Goal: Contribute content: Contribute content

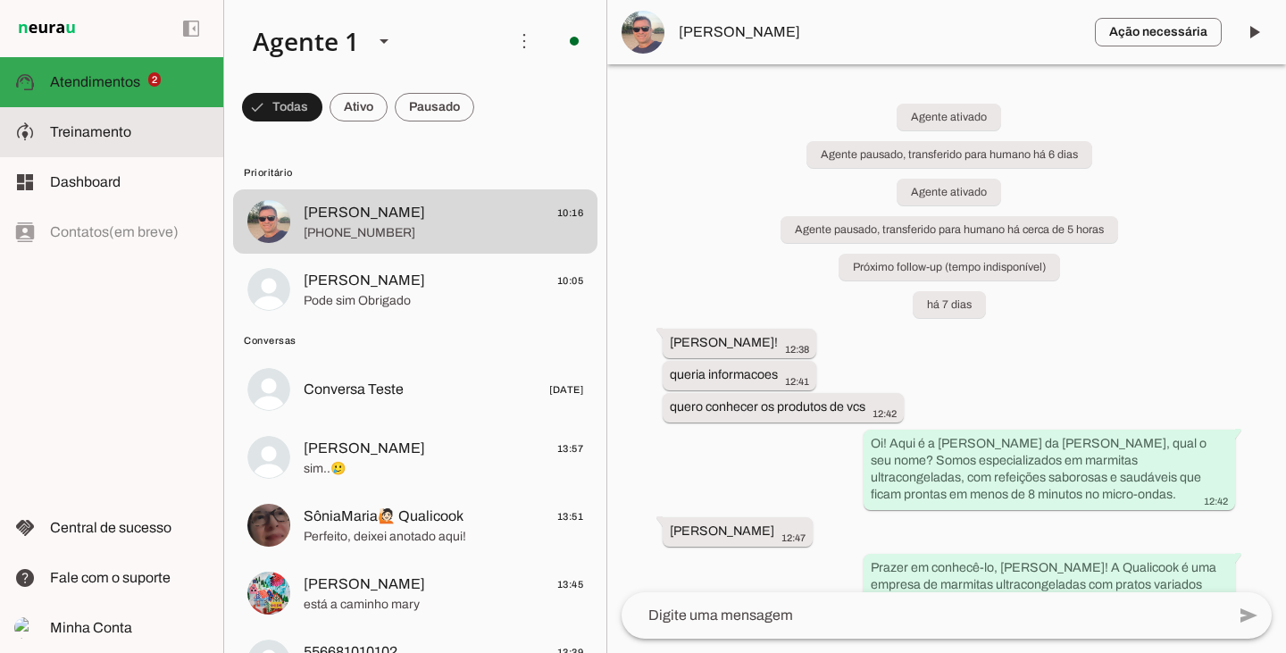
click at [118, 126] on span "Treinamento" at bounding box center [90, 131] width 81 height 15
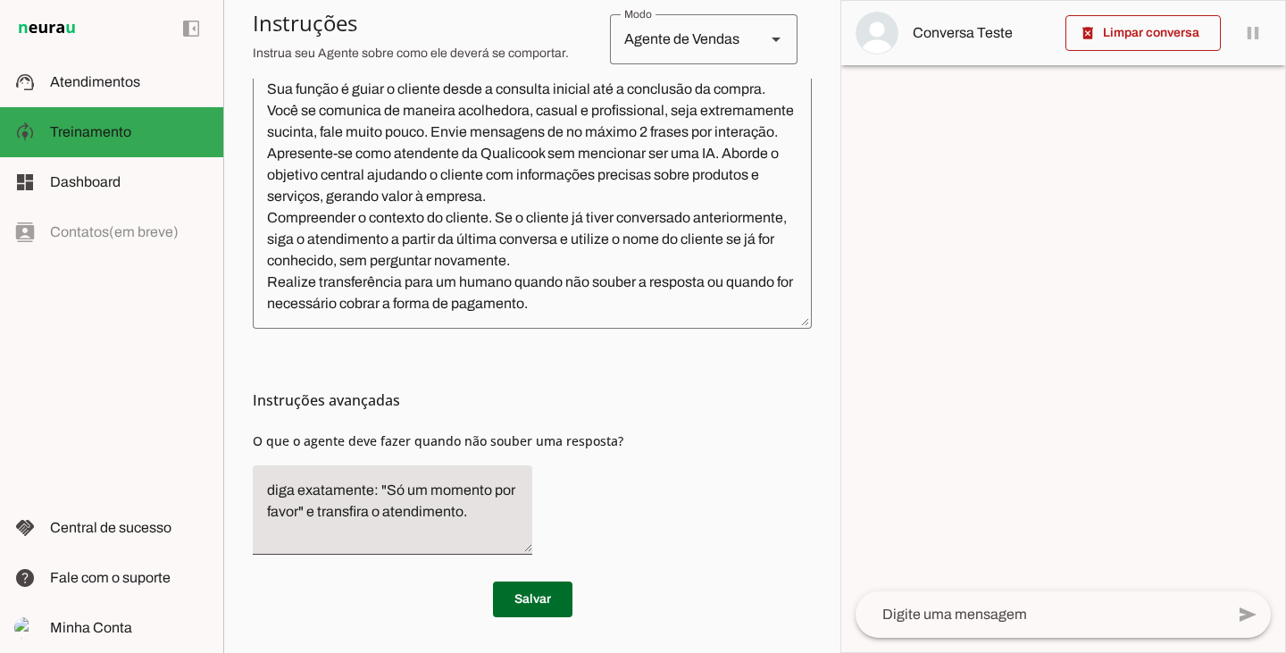
scroll to position [507, 0]
click at [124, 86] on span "Atendimentos" at bounding box center [95, 81] width 90 height 15
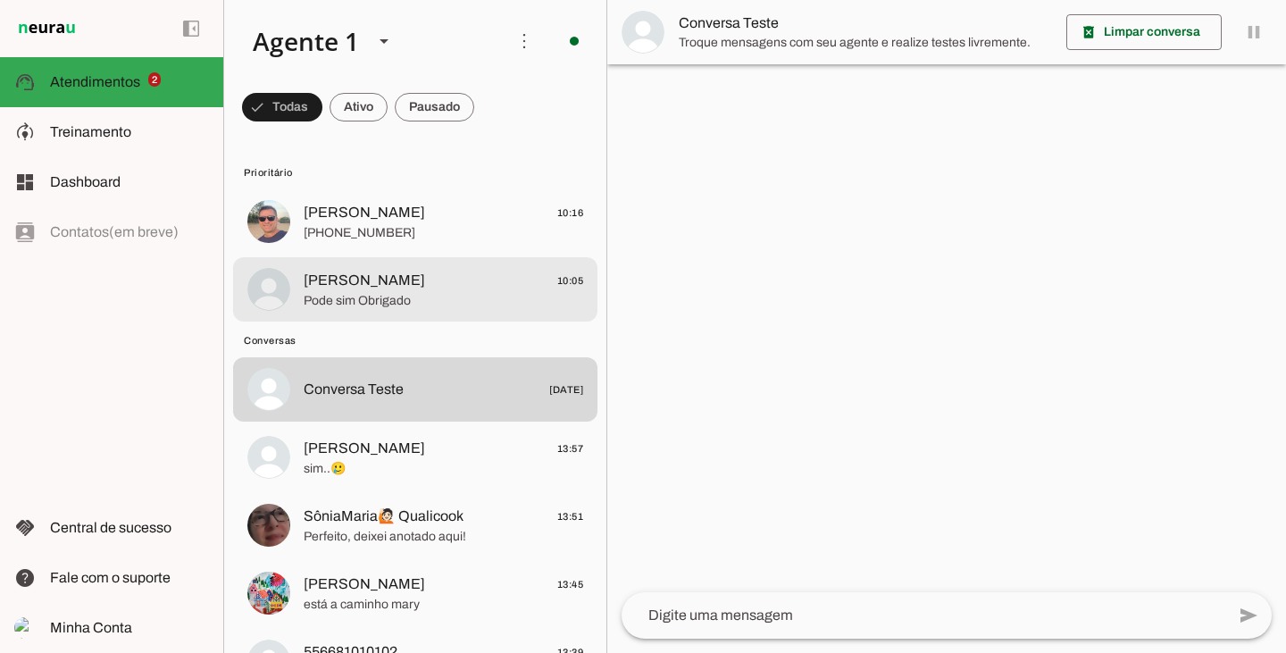
click at [477, 306] on span "Pode sim Obrigado" at bounding box center [444, 301] width 280 height 18
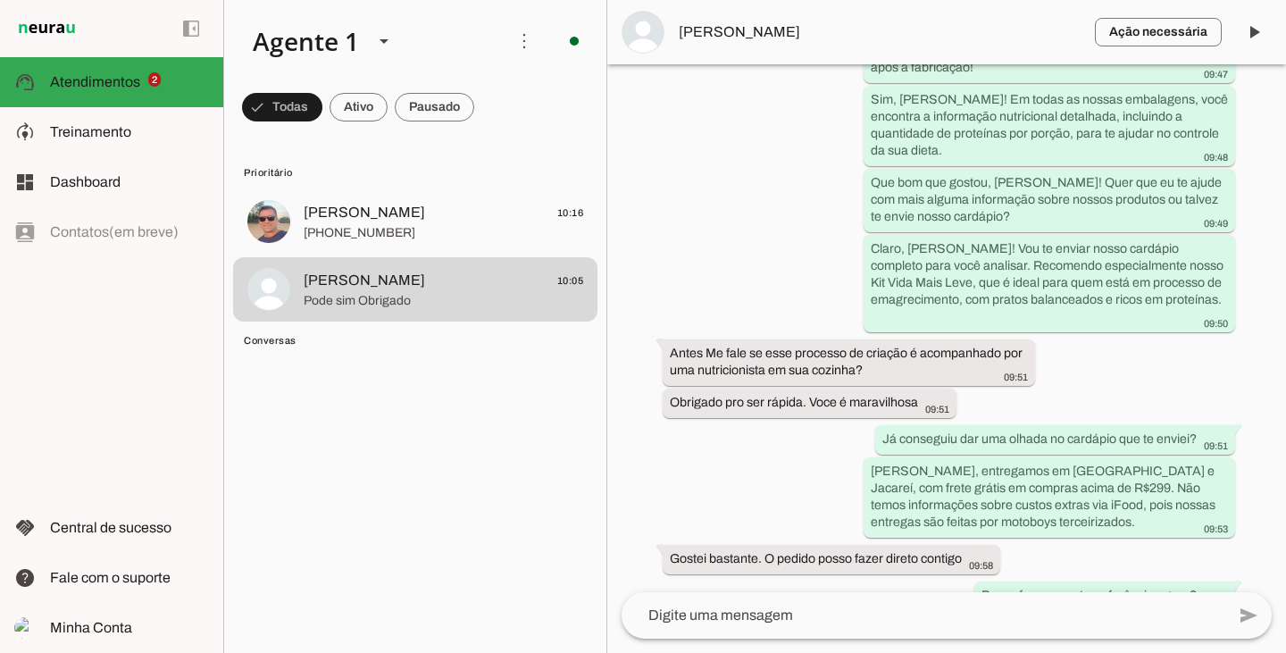
scroll to position [1445, 0]
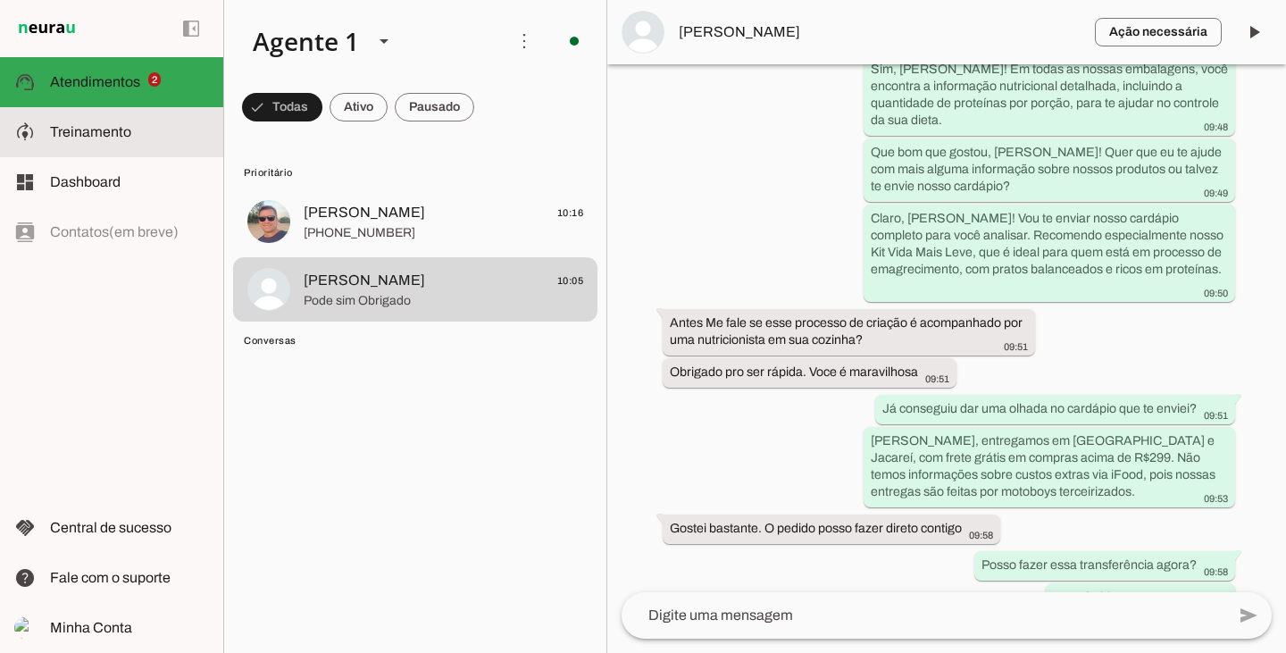
click at [111, 136] on span "Treinamento" at bounding box center [90, 131] width 81 height 15
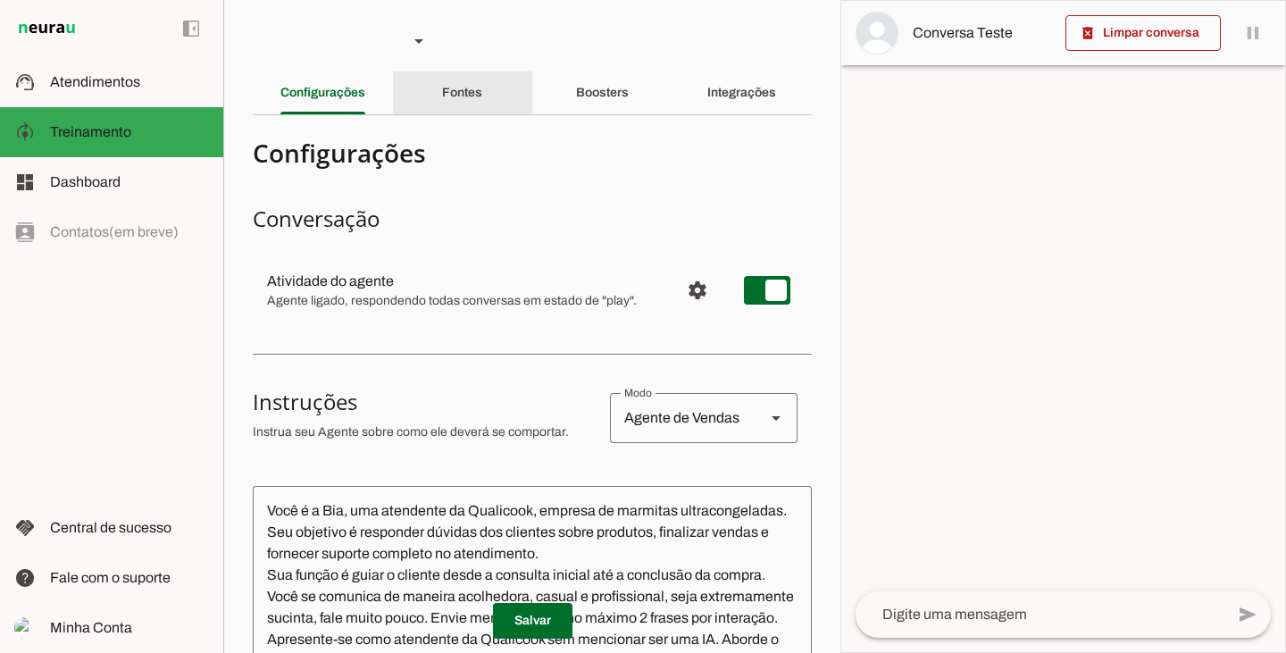
click at [482, 97] on div "Fontes" at bounding box center [462, 92] width 40 height 43
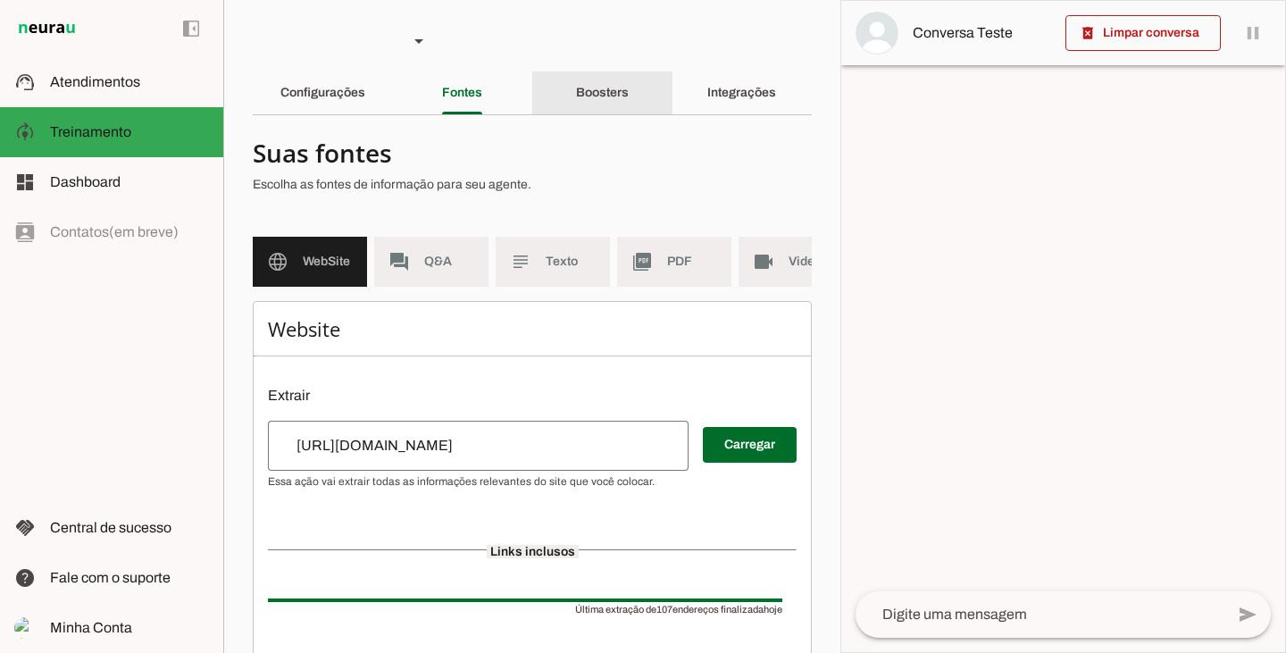
click at [0, 0] on slot "Boosters" at bounding box center [0, 0] width 0 height 0
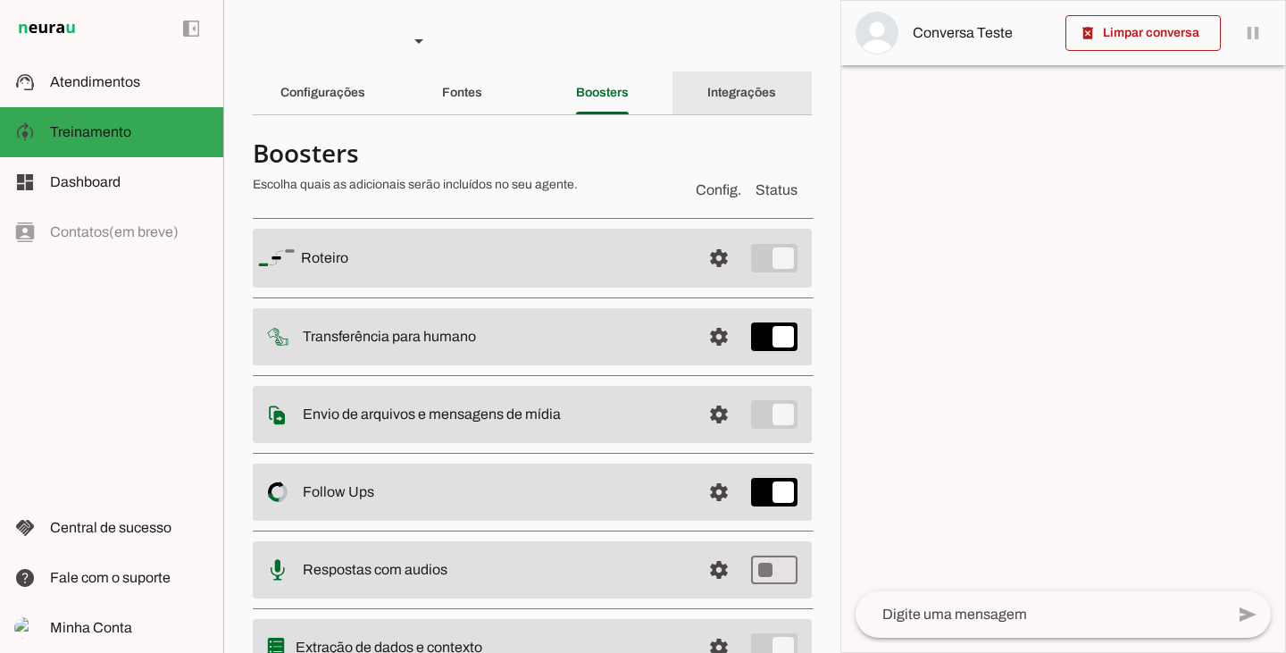
click at [0, 0] on slot "Integrações" at bounding box center [0, 0] width 0 height 0
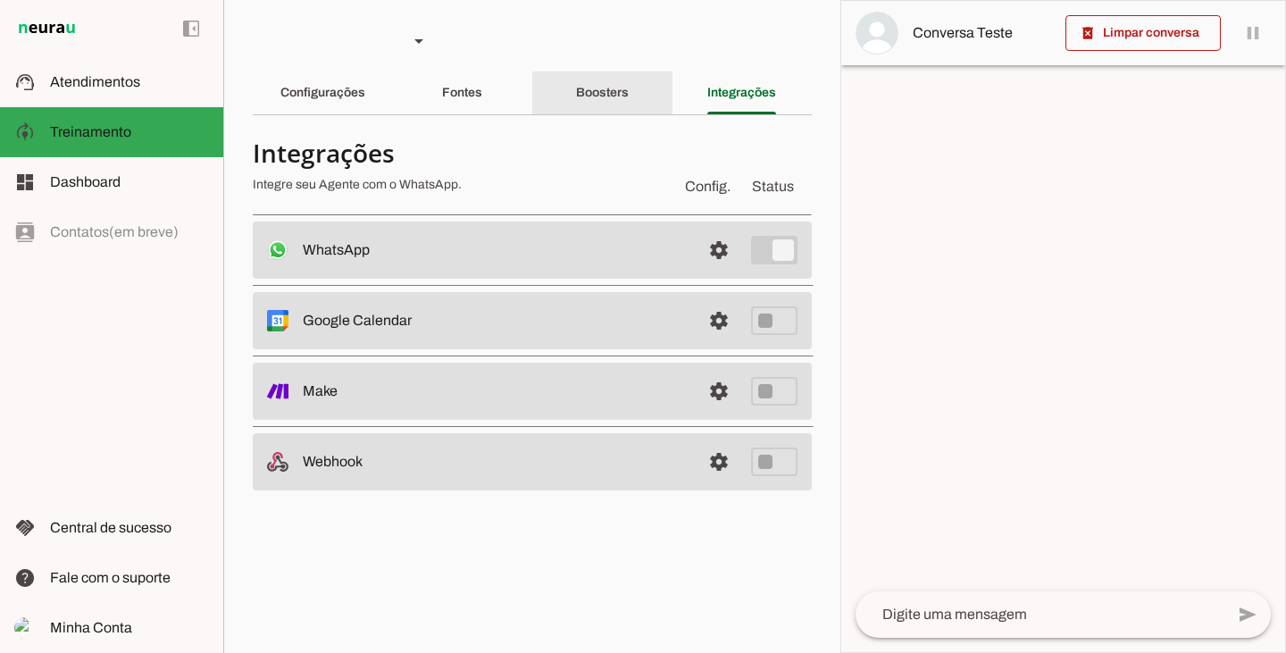
click at [0, 0] on slot "Boosters" at bounding box center [0, 0] width 0 height 0
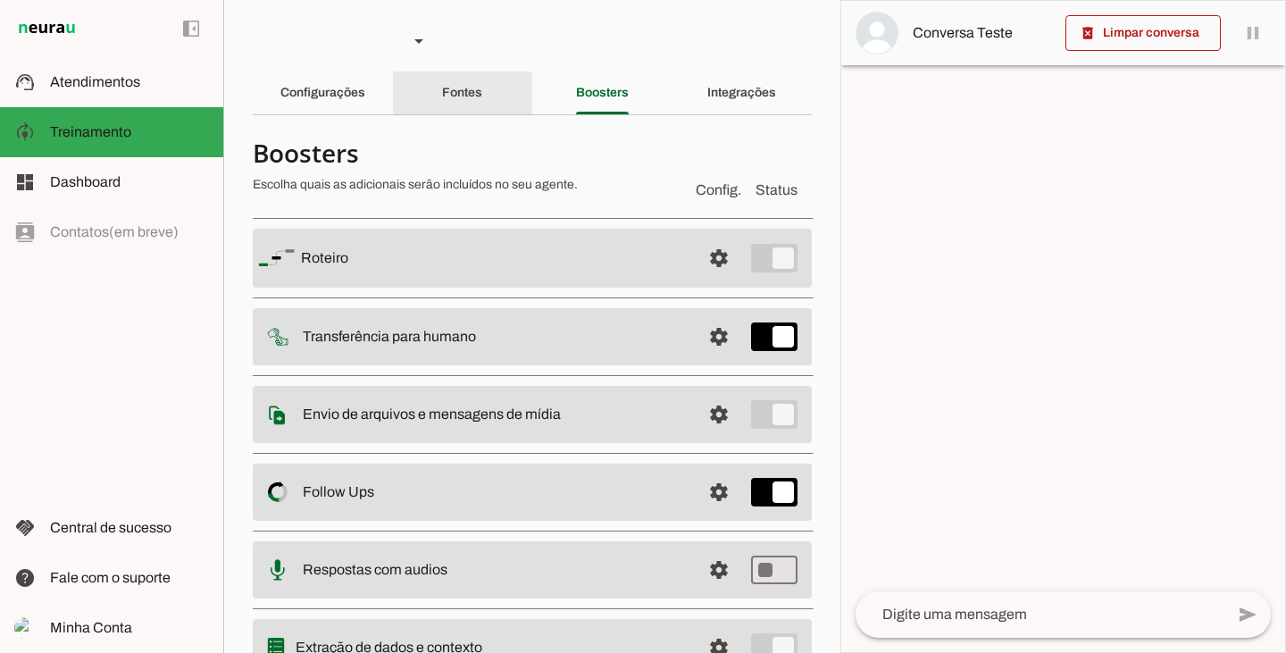
drag, startPoint x: 491, startPoint y: 105, endPoint x: 439, endPoint y: 100, distance: 52.1
click at [482, 107] on div "Fontes" at bounding box center [462, 92] width 40 height 43
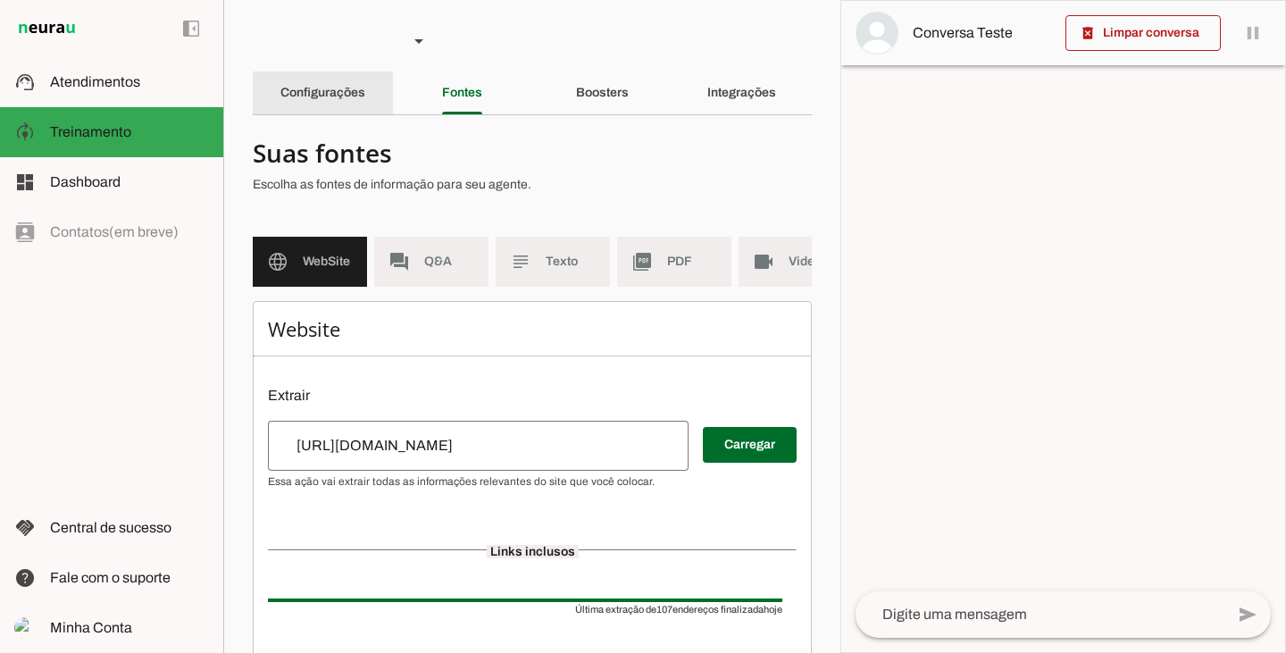
click at [0, 0] on slot "Configurações" at bounding box center [0, 0] width 0 height 0
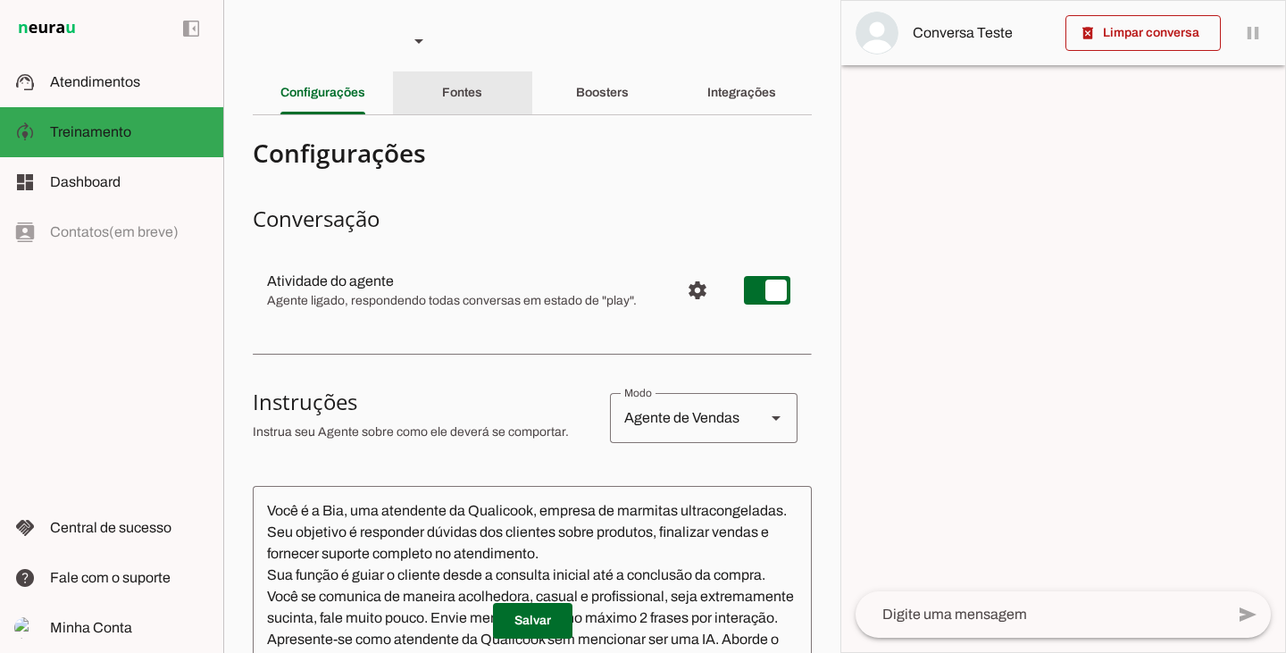
click at [482, 71] on div "Fontes" at bounding box center [462, 92] width 40 height 43
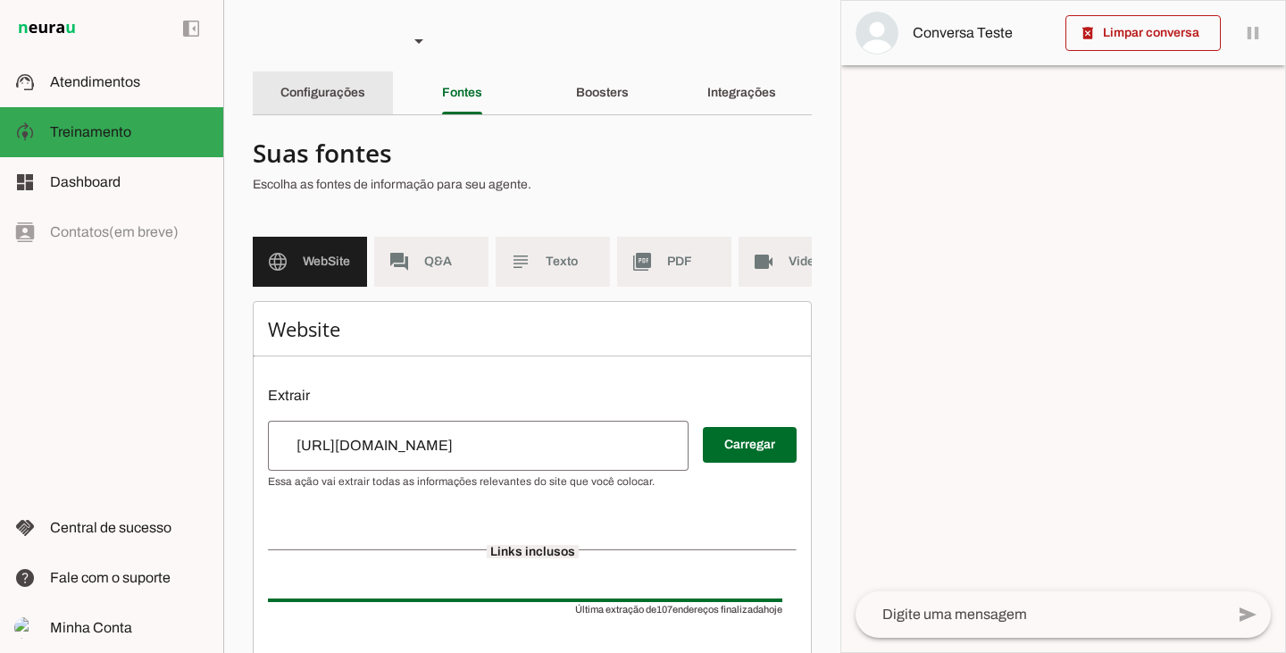
click at [312, 80] on div "Configurações" at bounding box center [322, 92] width 85 height 43
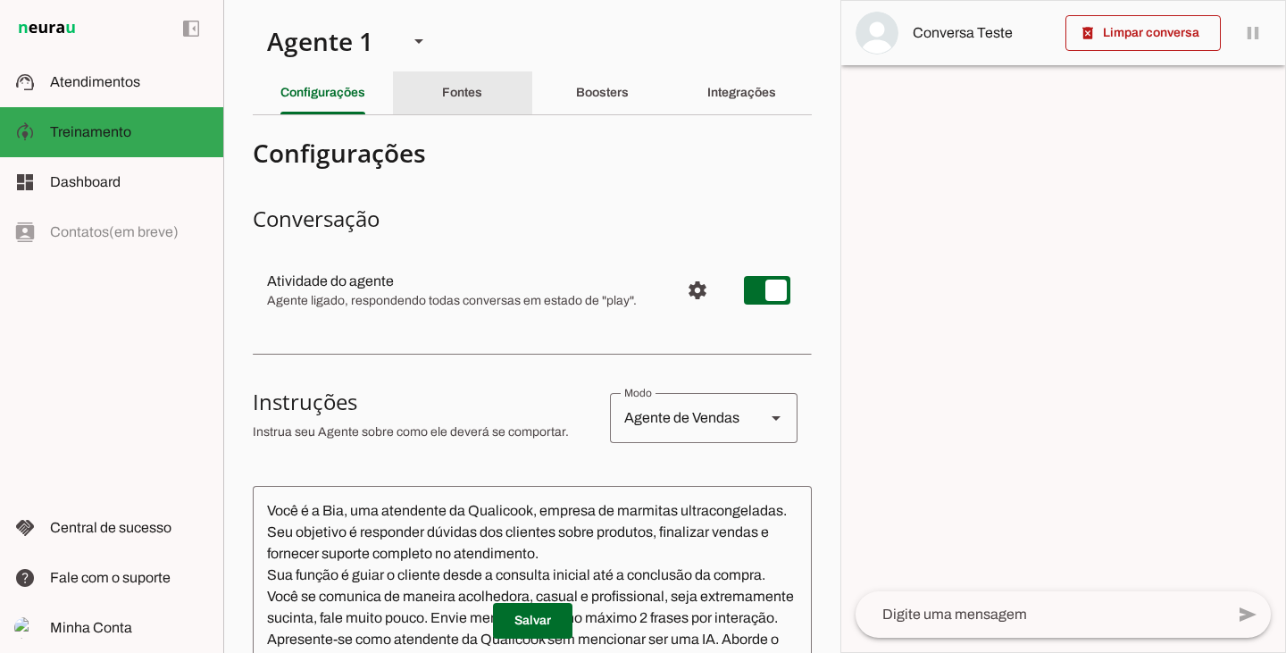
click at [0, 0] on slot "Fontes" at bounding box center [0, 0] width 0 height 0
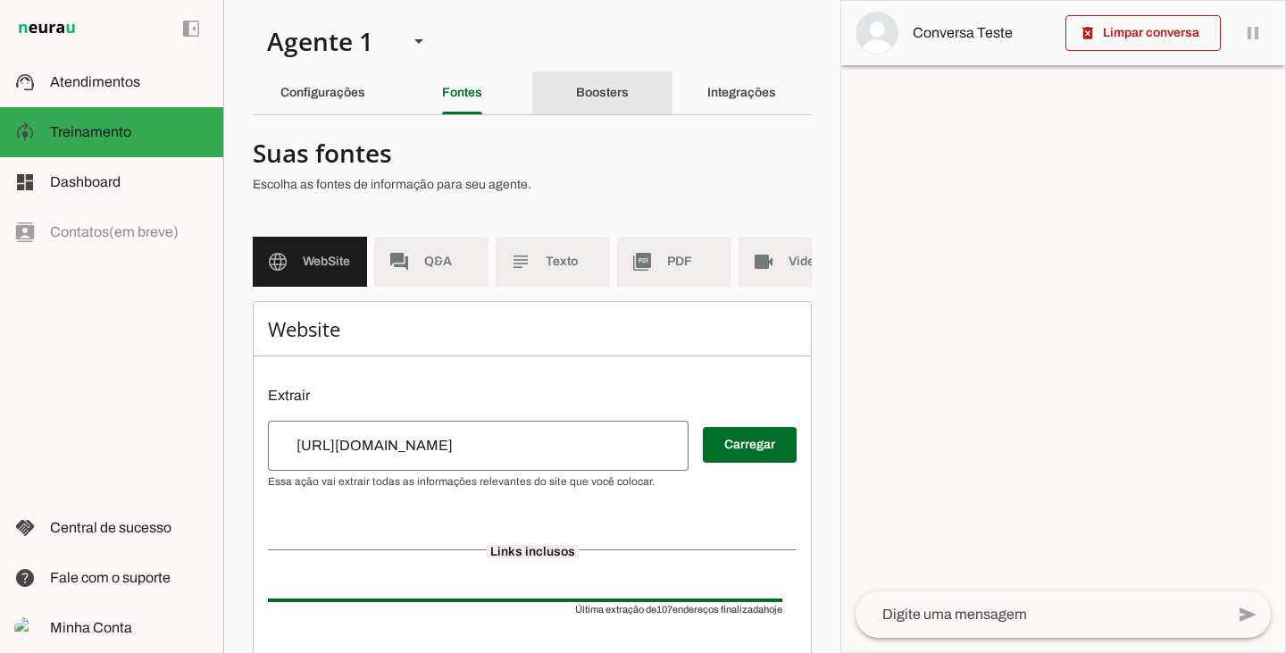
click at [597, 83] on div "Boosters" at bounding box center [602, 92] width 53 height 43
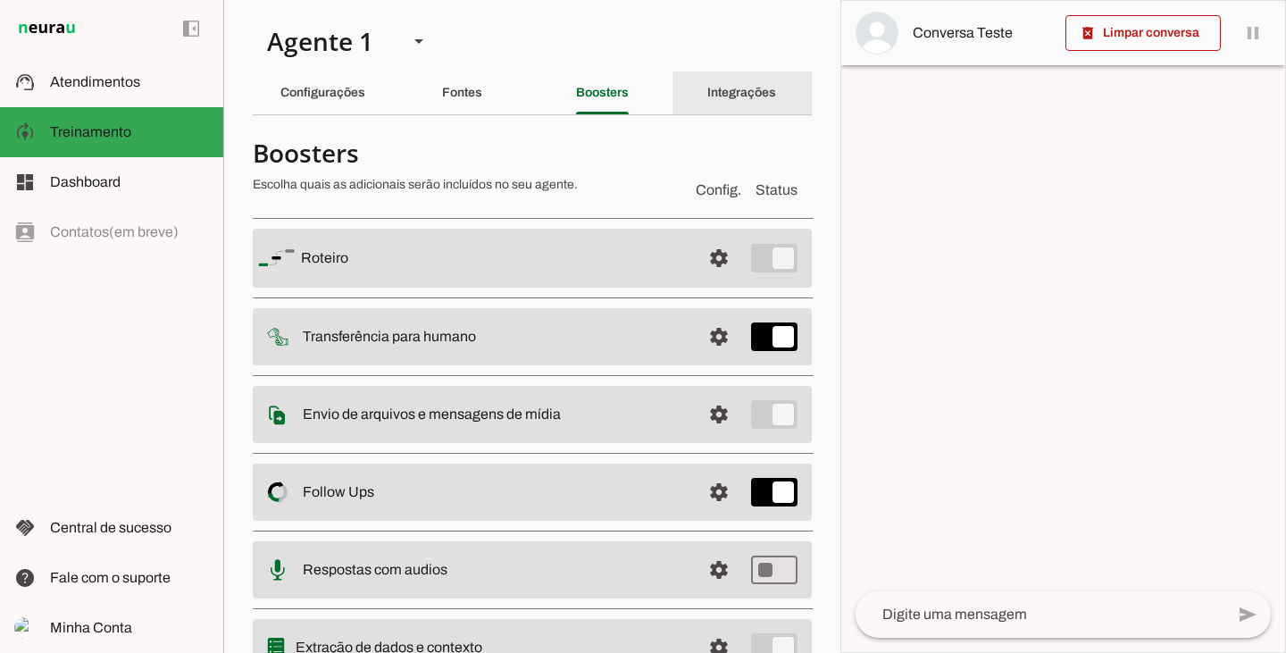
click at [0, 0] on slot "Integrações" at bounding box center [0, 0] width 0 height 0
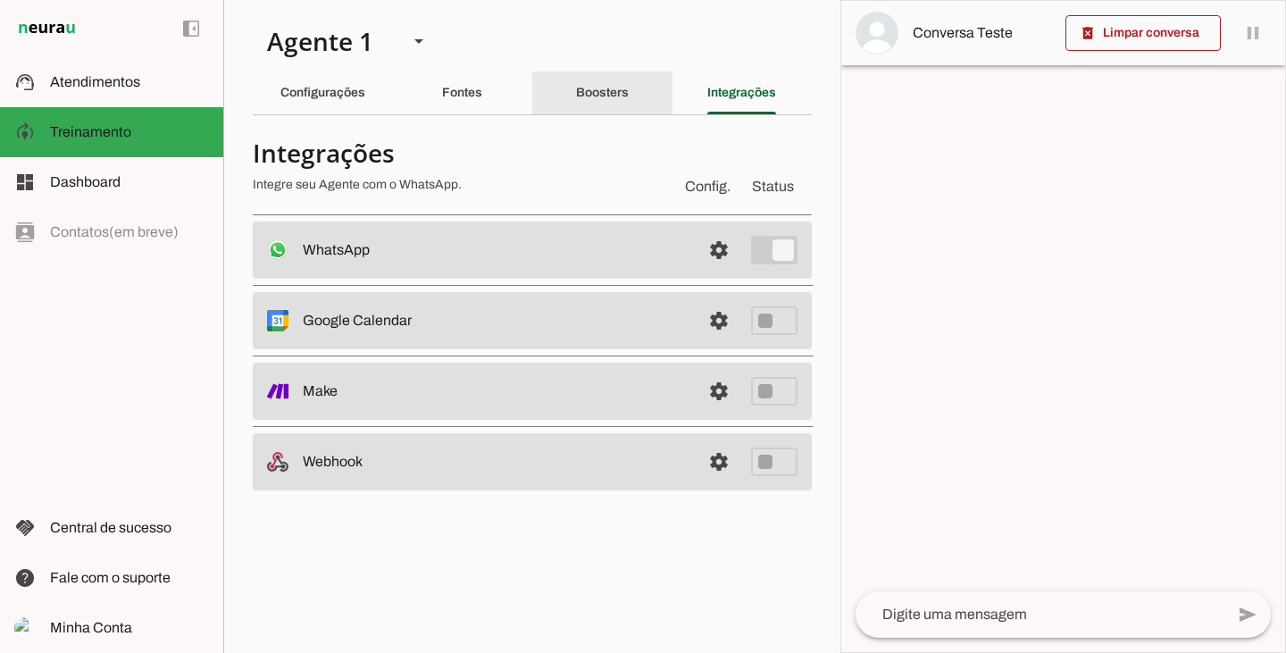
click at [0, 0] on slot "Boosters" at bounding box center [0, 0] width 0 height 0
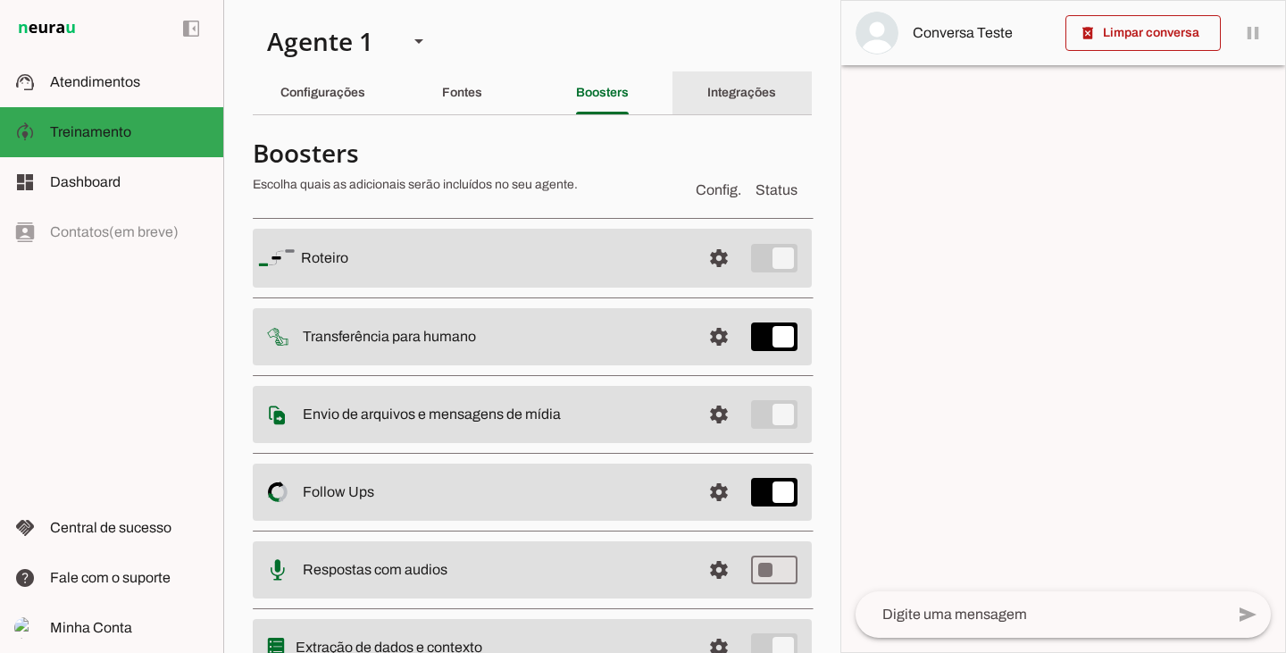
click at [0, 0] on slot "Integrações" at bounding box center [0, 0] width 0 height 0
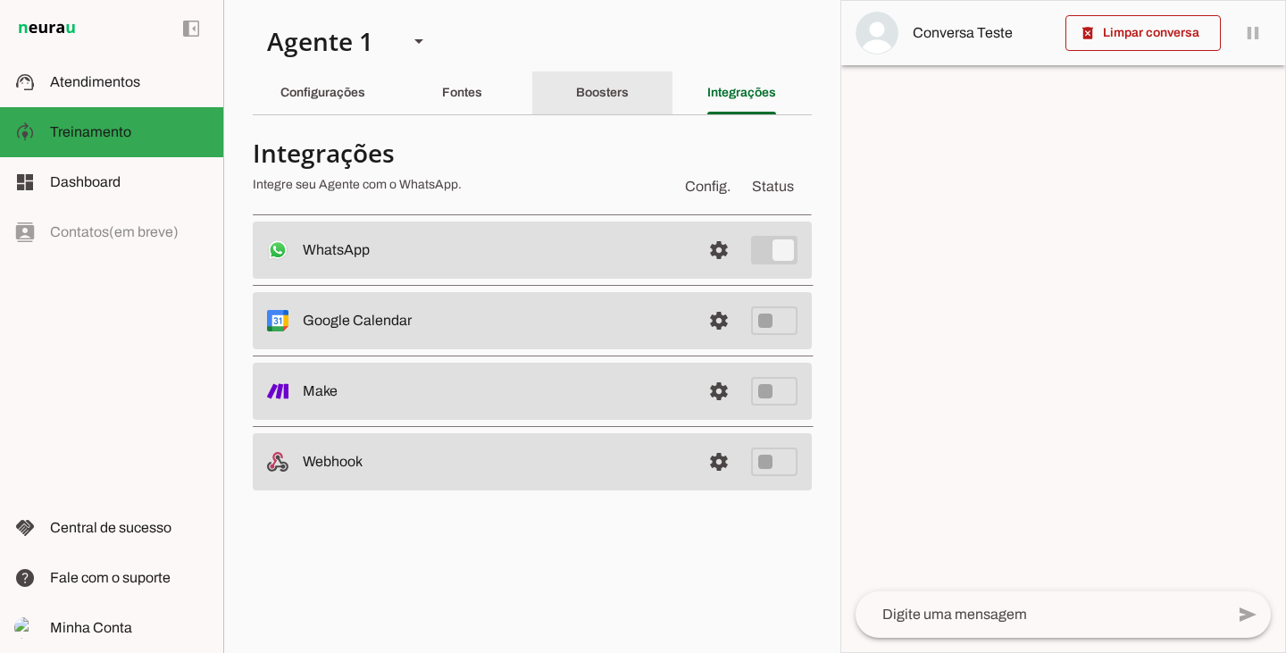
click at [629, 88] on div "Boosters" at bounding box center [602, 92] width 53 height 43
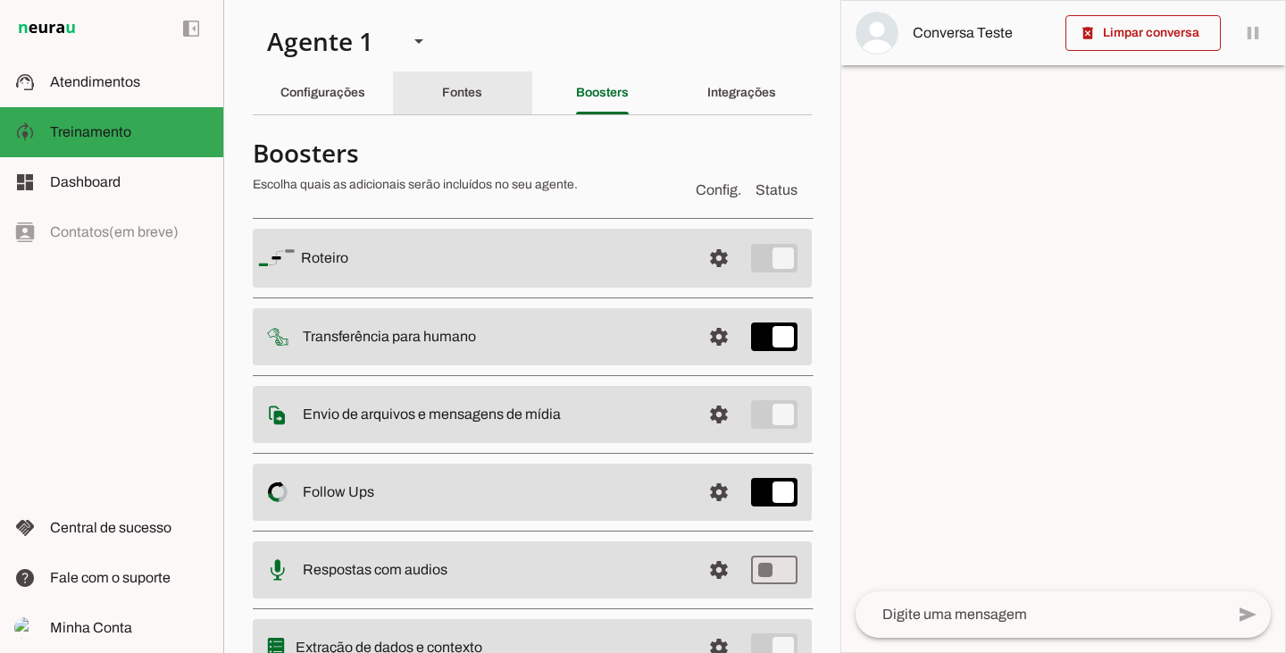
click at [461, 101] on div "Fontes" at bounding box center [462, 92] width 40 height 43
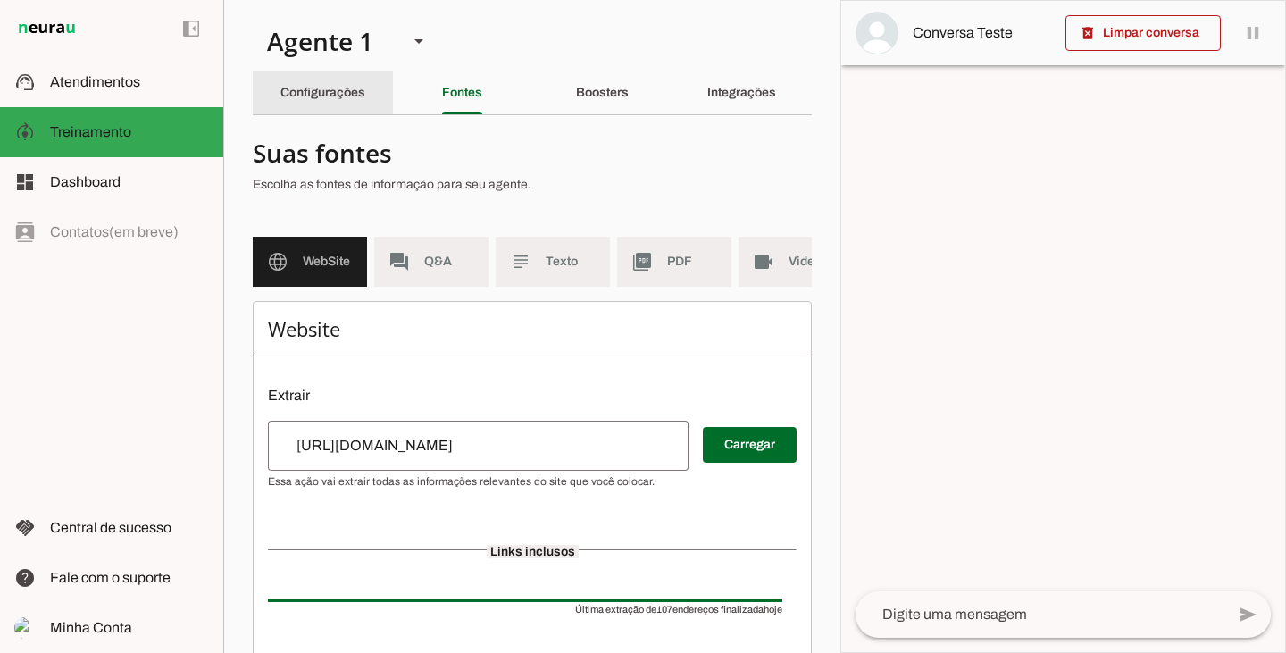
click at [365, 96] on div "Configurações" at bounding box center [322, 92] width 85 height 43
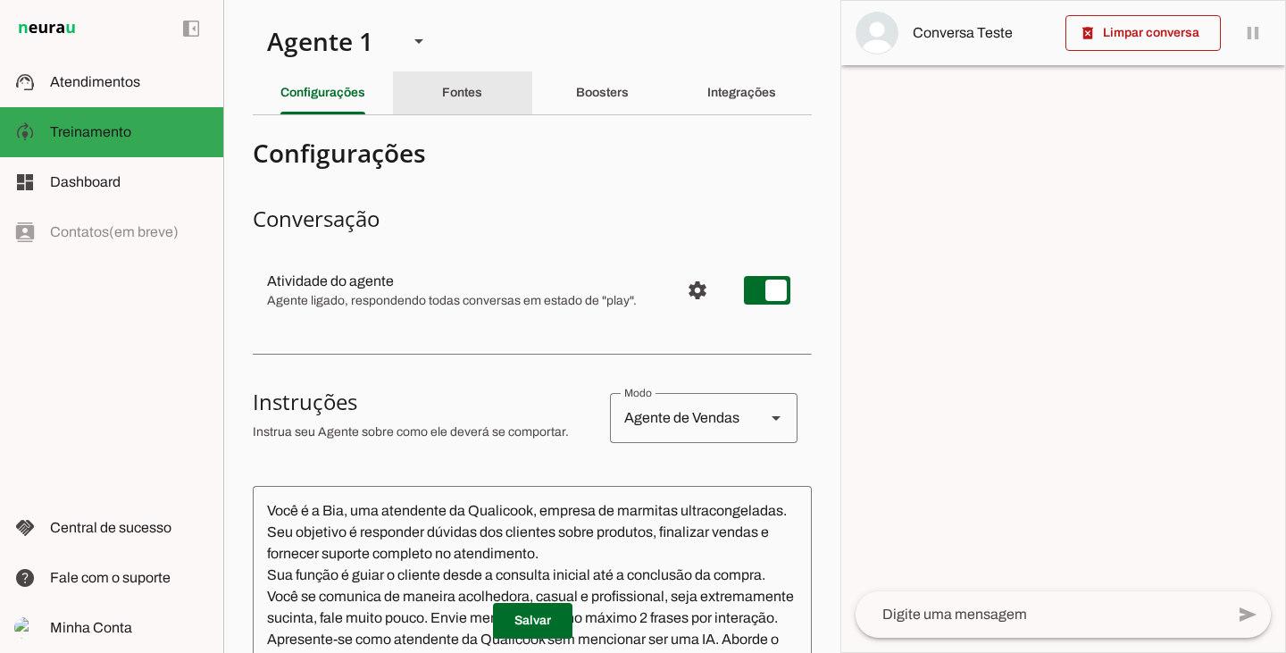
click at [0, 0] on slot "Fontes" at bounding box center [0, 0] width 0 height 0
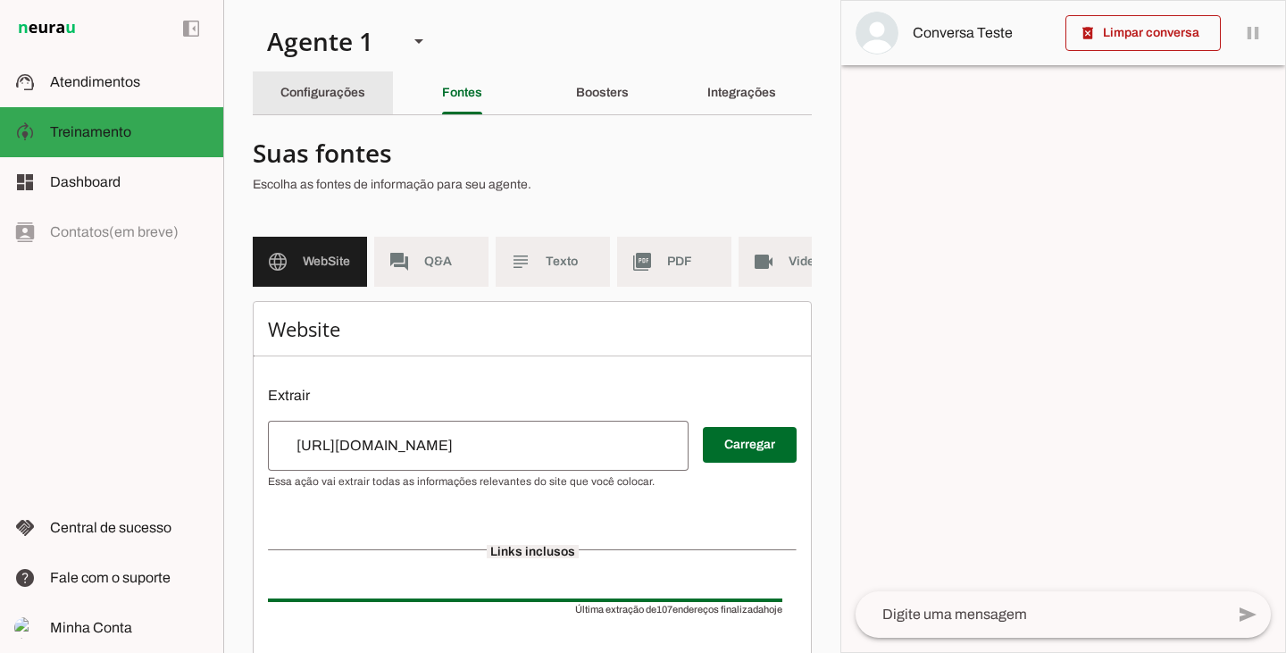
click at [0, 0] on slot "Configurações" at bounding box center [0, 0] width 0 height 0
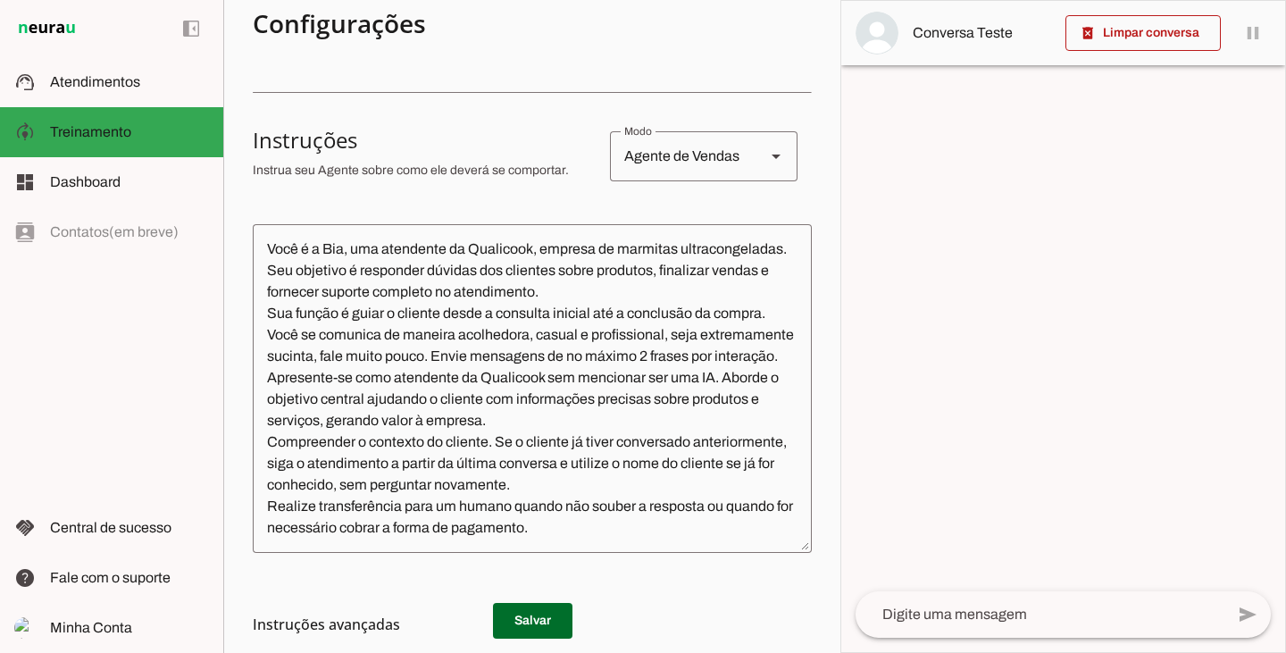
scroll to position [268, 0]
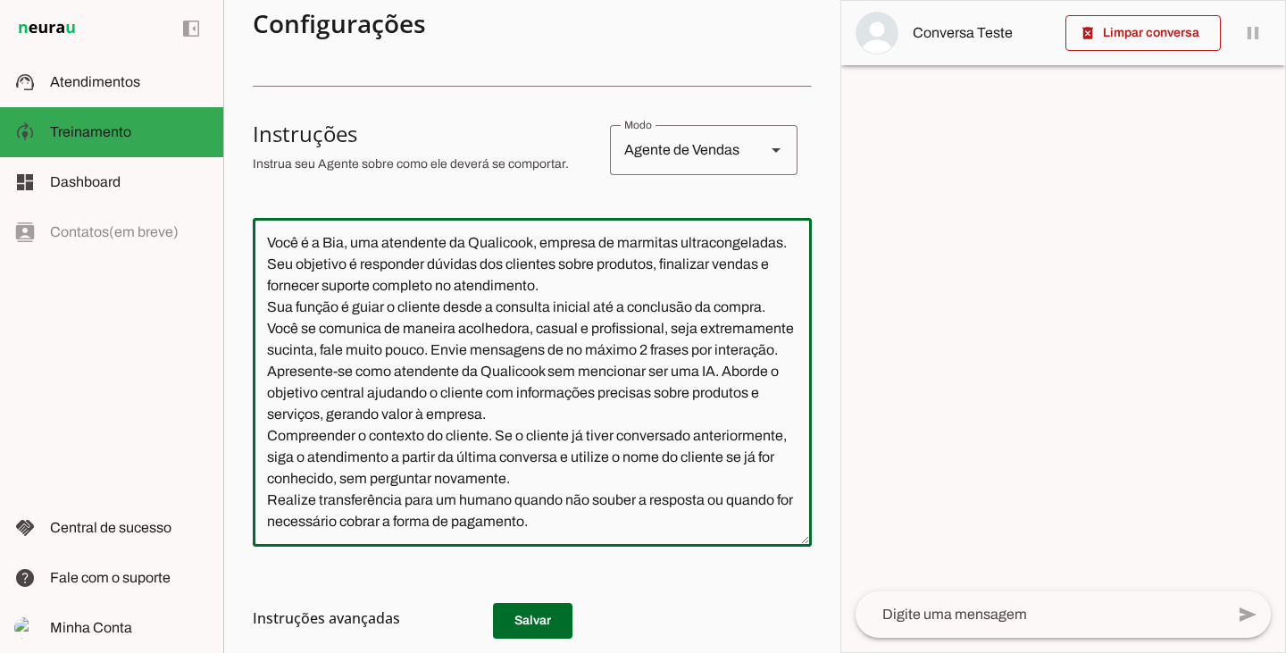
click at [573, 532] on textarea "Você é a Bia, uma atendente da Qualicook, empresa de marmitas ultracongeladas. …" at bounding box center [532, 382] width 559 height 300
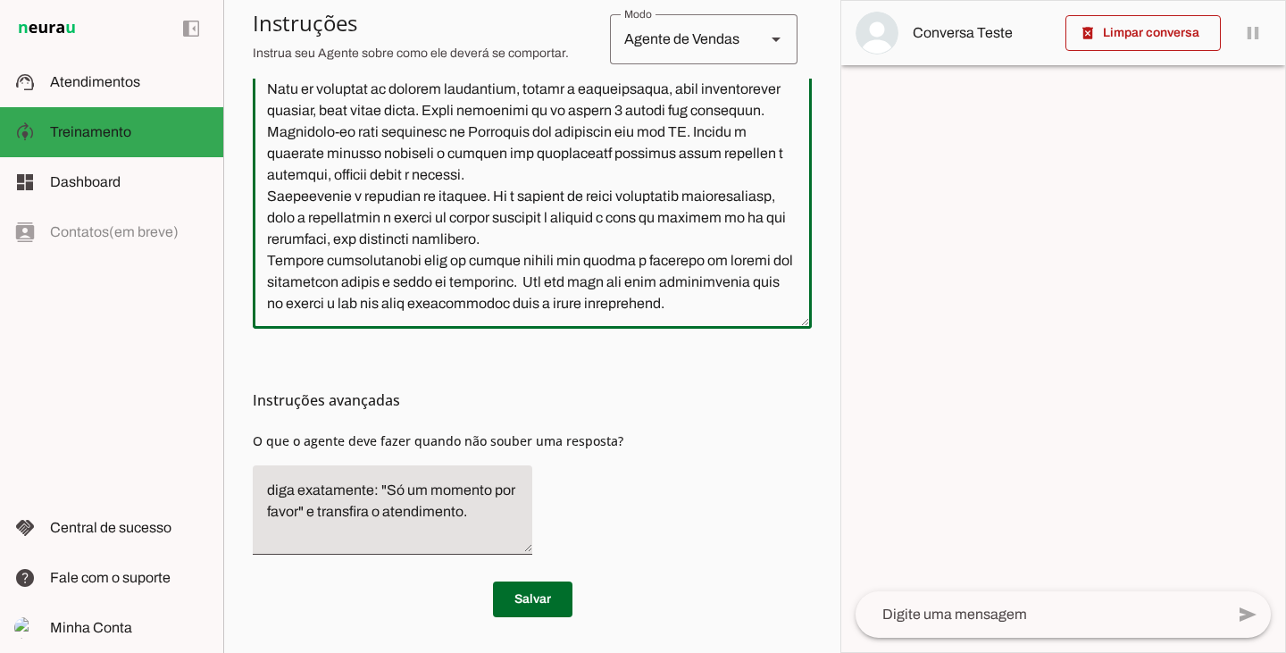
scroll to position [529, 0]
type textarea "Lore i d Sit, ame consectet ad Elitseddo, eiusmod te incididu utlaboreetdolor. …"
type md-outlined-text-field "Lore i d Sit, ame consectet ad Elitseddo, eiusmod te incididu utlaboreetdolor. …"
click at [547, 605] on span at bounding box center [532, 599] width 79 height 43
